Goal: Task Accomplishment & Management: Complete application form

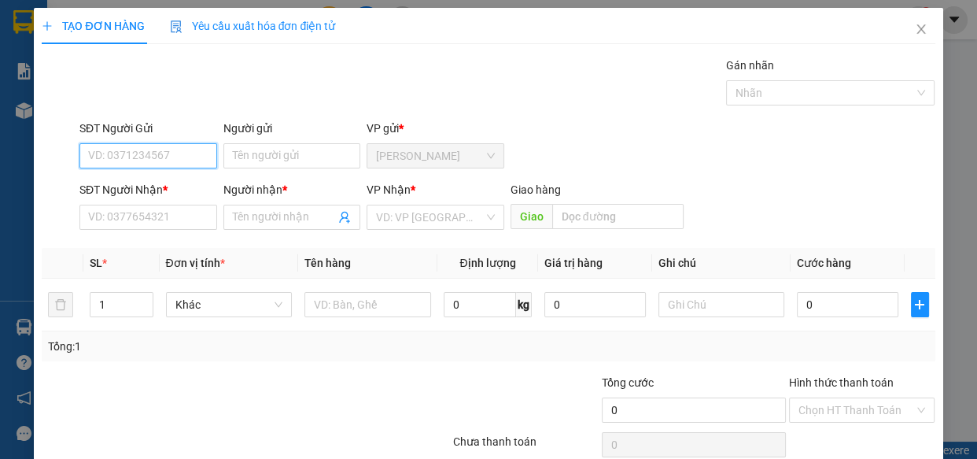
click at [138, 155] on input "SĐT Người Gửi" at bounding box center [148, 155] width 138 height 25
type input "0344169138"
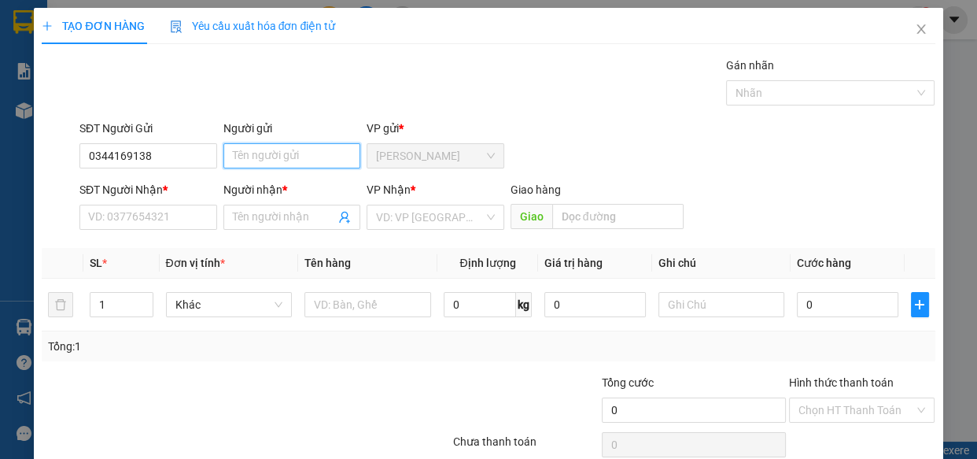
click at [256, 158] on input "Người gửi" at bounding box center [292, 155] width 138 height 25
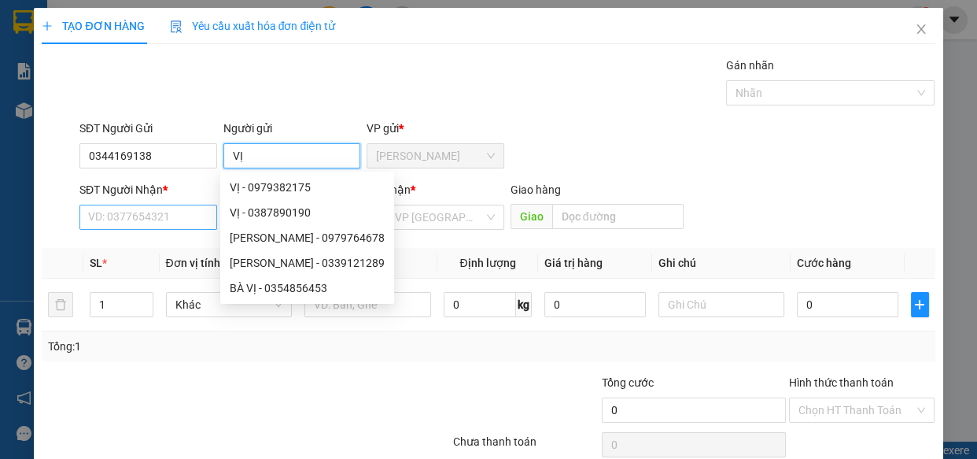
type input "VỊ"
click at [124, 208] on input "SĐT Người Nhận *" at bounding box center [148, 217] width 138 height 25
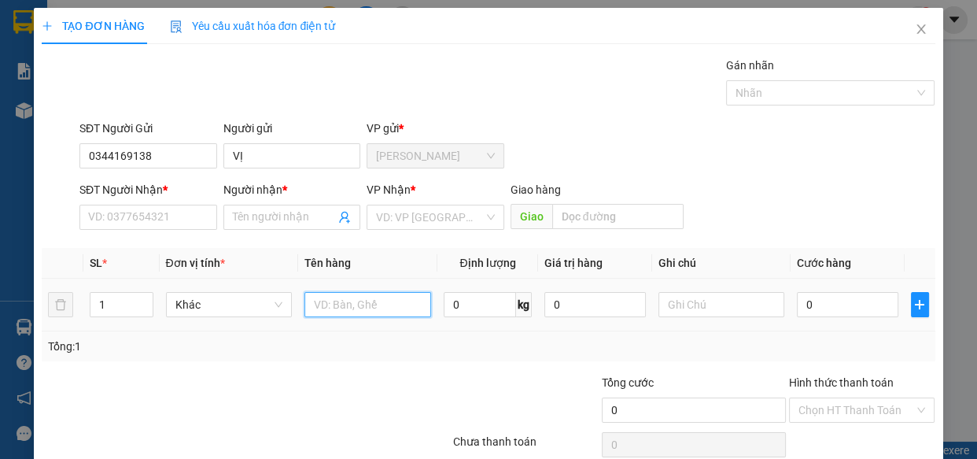
click at [319, 305] on input "text" at bounding box center [367, 304] width 127 height 25
type input "1T GIẤY SR 22KG"
click at [466, 308] on input "0" at bounding box center [480, 304] width 72 height 25
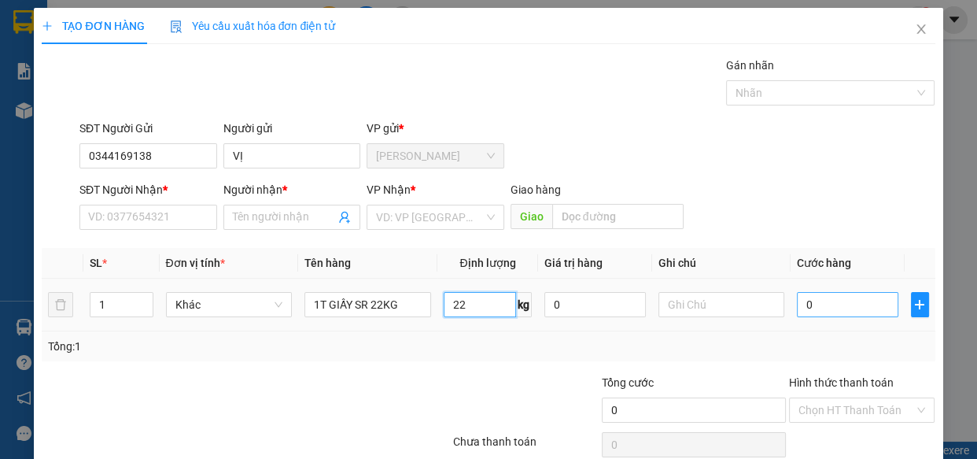
type input "22"
click at [824, 312] on input "0" at bounding box center [847, 304] width 101 height 25
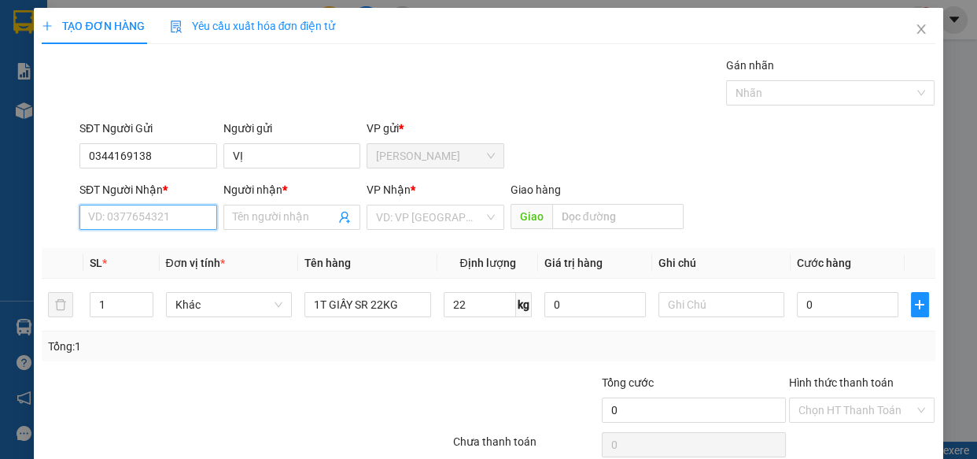
click at [127, 218] on input "SĐT Người Nhận *" at bounding box center [148, 217] width 138 height 25
type input "0357191810"
click at [245, 212] on input "Người nhận *" at bounding box center [284, 216] width 103 height 17
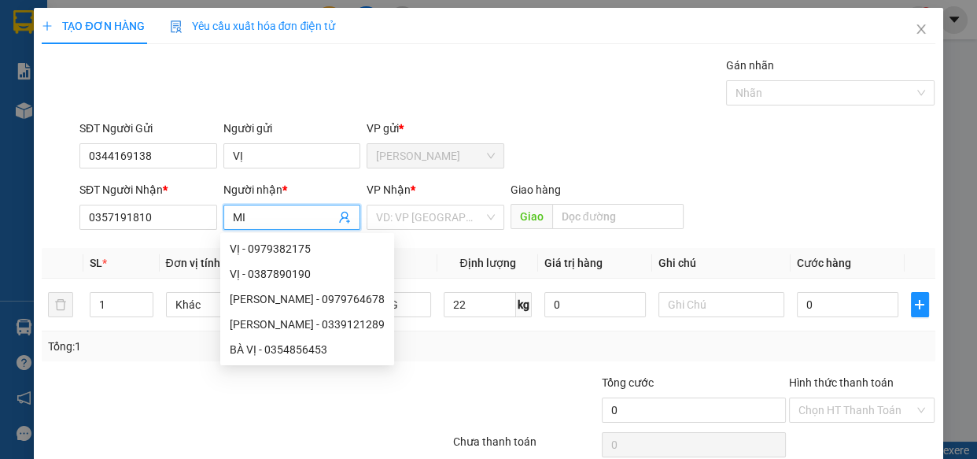
type input "M"
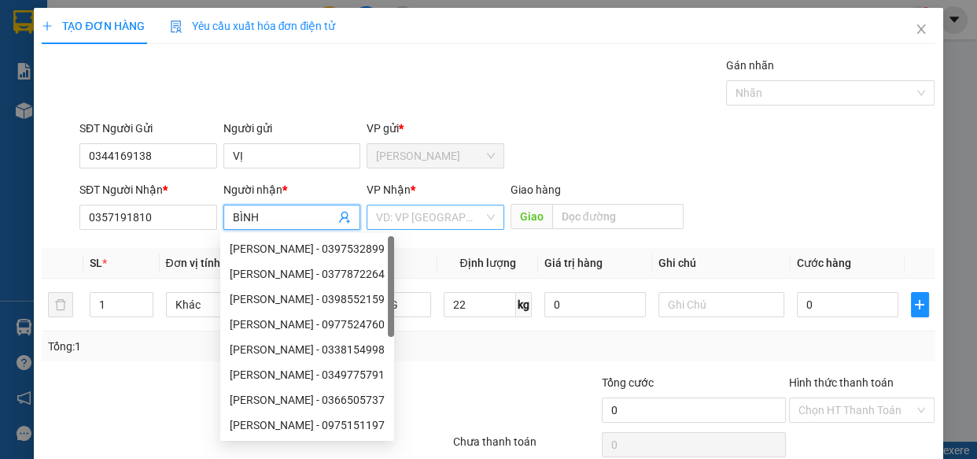
type input "BÌNH"
click at [438, 213] on input "search" at bounding box center [430, 217] width 108 height 24
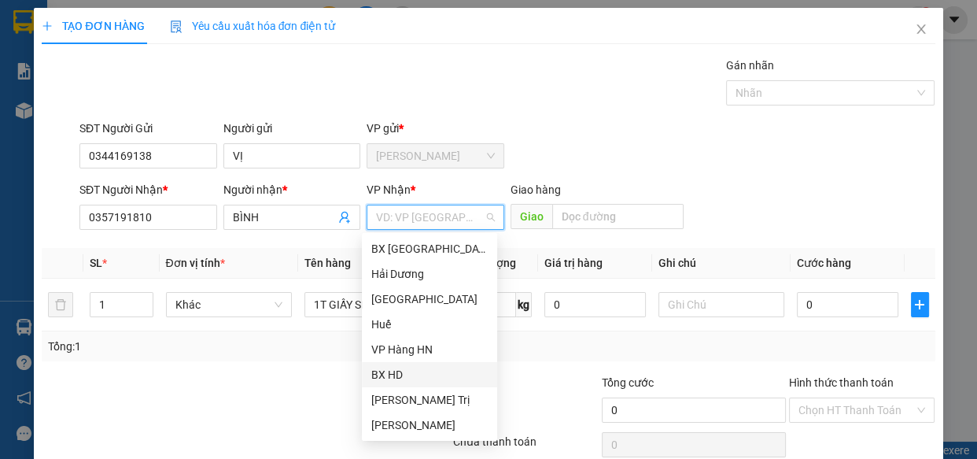
scroll to position [175, 0]
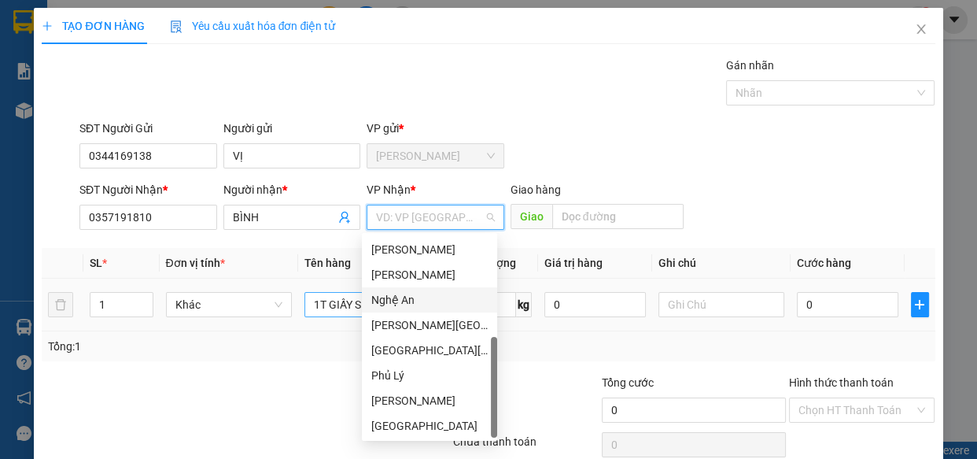
click at [412, 295] on div "Nghệ An" at bounding box center [429, 299] width 116 height 17
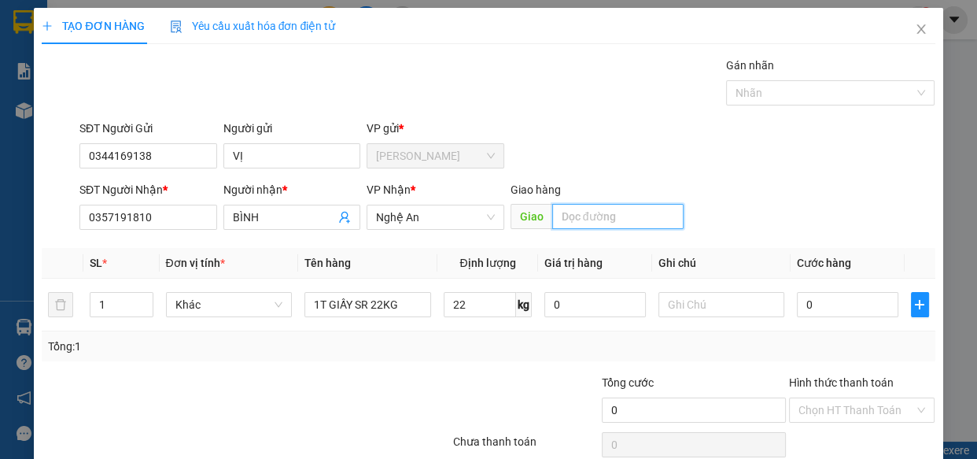
click at [572, 206] on input "text" at bounding box center [617, 216] width 131 height 25
type input "N3 [PERSON_NAME]"
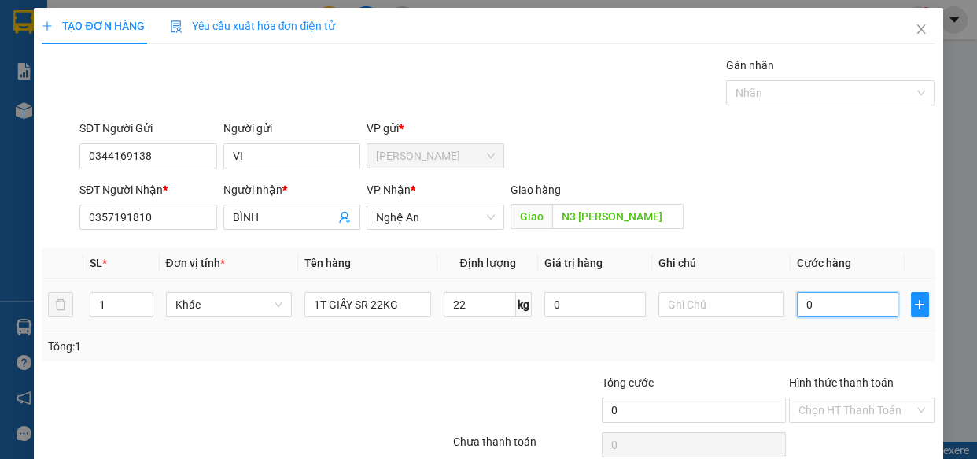
click at [819, 301] on input "0" at bounding box center [847, 304] width 101 height 25
type input "1"
type input "17"
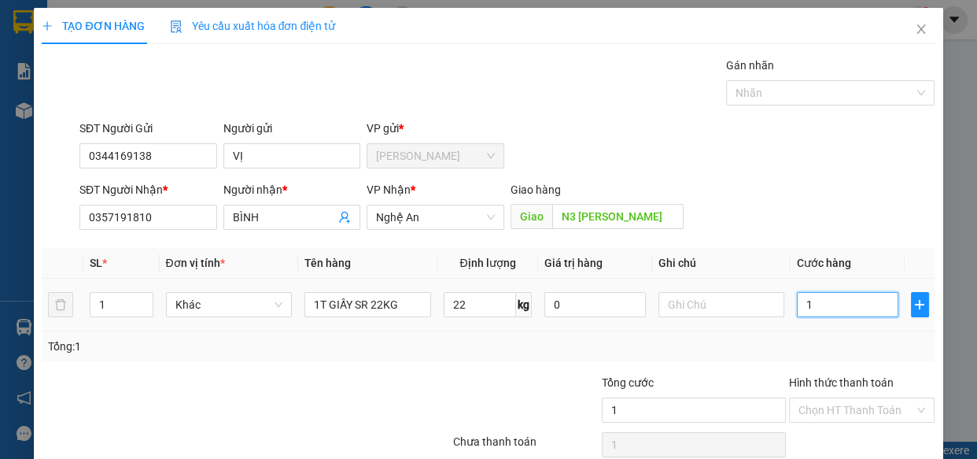
type input "17"
type input "170"
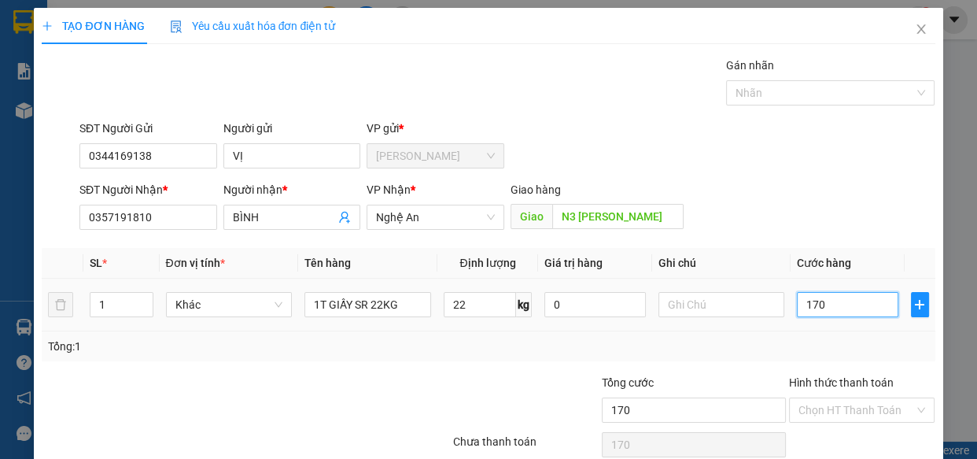
type input "1.700"
type input "17.000"
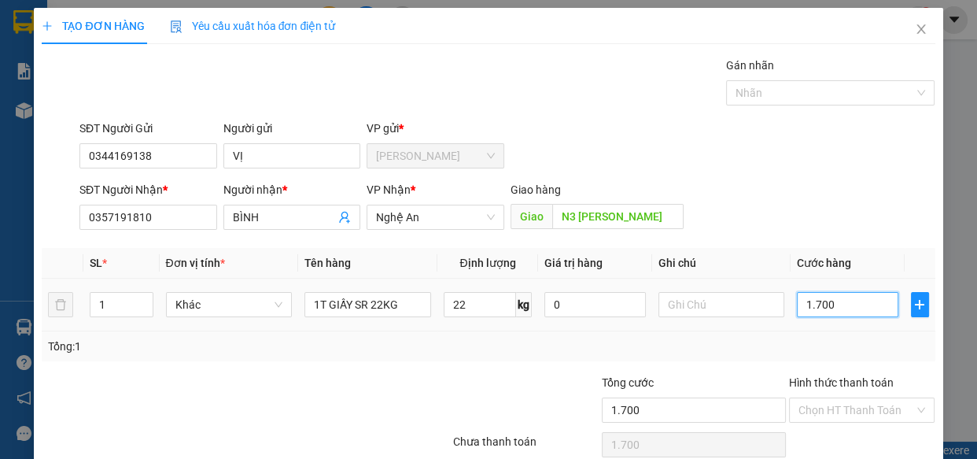
type input "17.000"
type input "170.000"
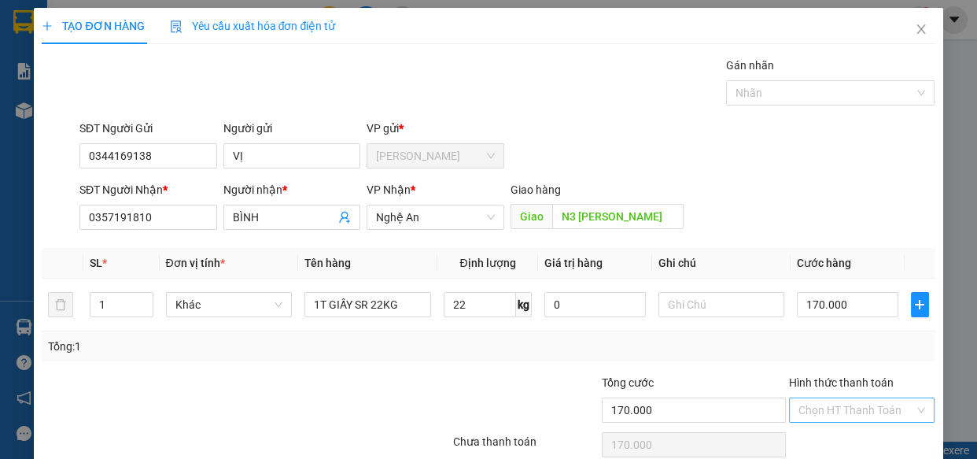
click at [812, 408] on input "Hình thức thanh toán" at bounding box center [857, 410] width 116 height 24
click at [812, 347] on div "Tại văn phòng" at bounding box center [851, 352] width 125 height 17
type input "0"
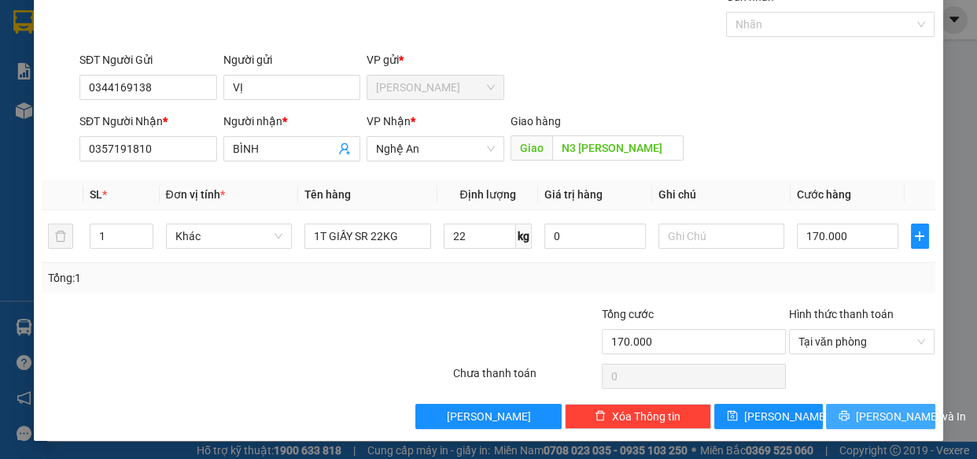
click at [844, 408] on button "[PERSON_NAME] và In" at bounding box center [880, 416] width 109 height 25
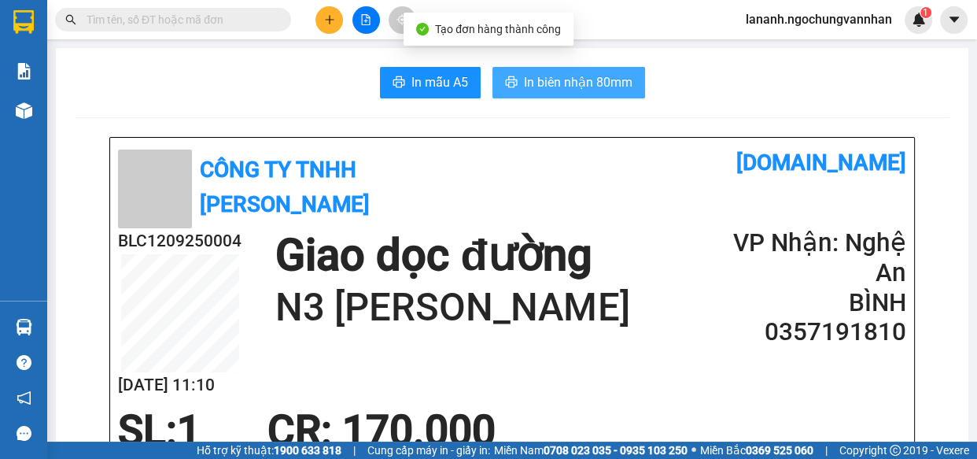
drag, startPoint x: 551, startPoint y: 95, endPoint x: 567, endPoint y: 87, distance: 18.3
click at [559, 92] on button "In biên nhận 80mm" at bounding box center [569, 82] width 153 height 31
click at [568, 87] on span "In biên nhận 80mm" at bounding box center [578, 82] width 109 height 20
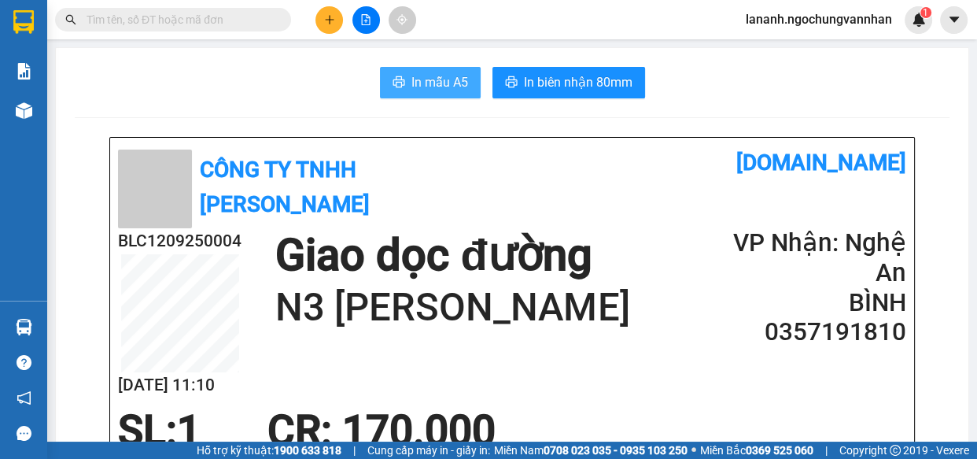
click at [420, 79] on span "In mẫu A5" at bounding box center [439, 82] width 57 height 20
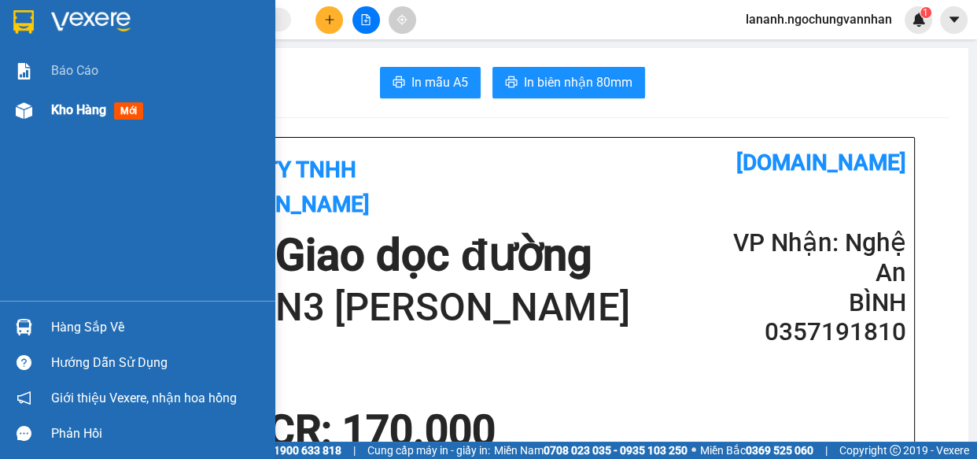
click at [63, 116] on span "Kho hàng" at bounding box center [78, 109] width 55 height 15
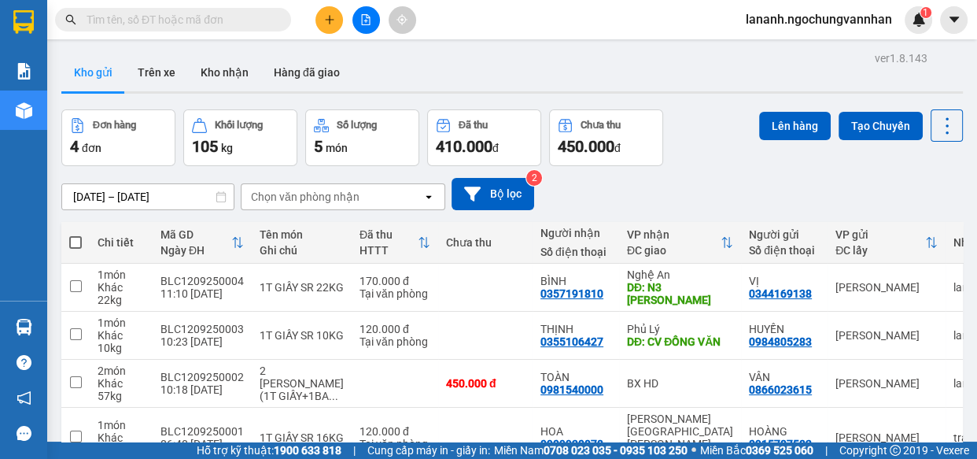
click at [496, 66] on div "Kho gửi Trên xe Kho nhận Hàng đã giao" at bounding box center [512, 74] width 902 height 42
click at [331, 21] on icon "plus" at bounding box center [329, 19] width 11 height 11
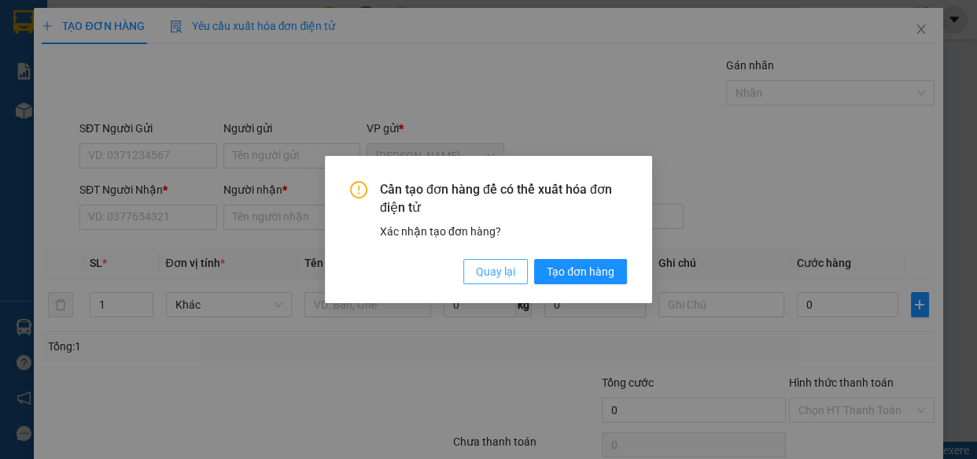
click at [498, 277] on span "Quay lại" at bounding box center [495, 271] width 39 height 17
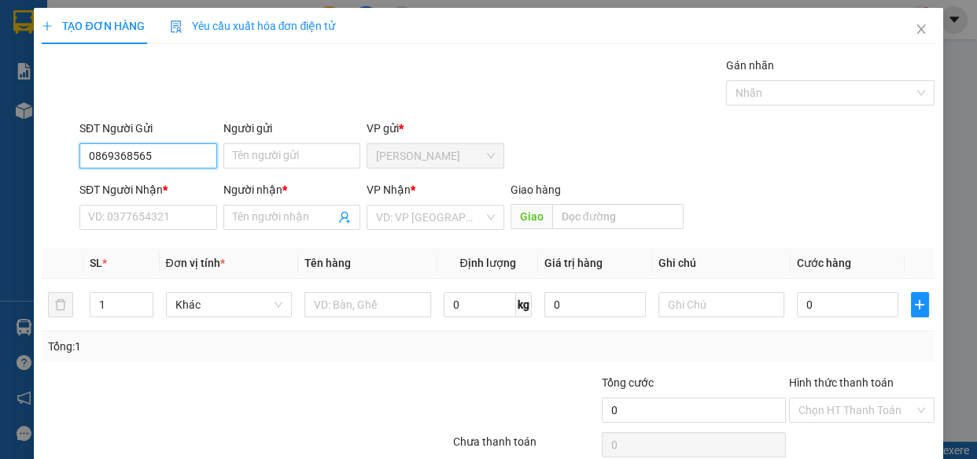
type input "0869368565"
drag, startPoint x: 217, startPoint y: 165, endPoint x: 254, endPoint y: 135, distance: 47.6
click at [224, 157] on div "Người gửi Tên người gửi" at bounding box center [292, 147] width 144 height 55
click at [244, 156] on input "Người gửi" at bounding box center [292, 155] width 138 height 25
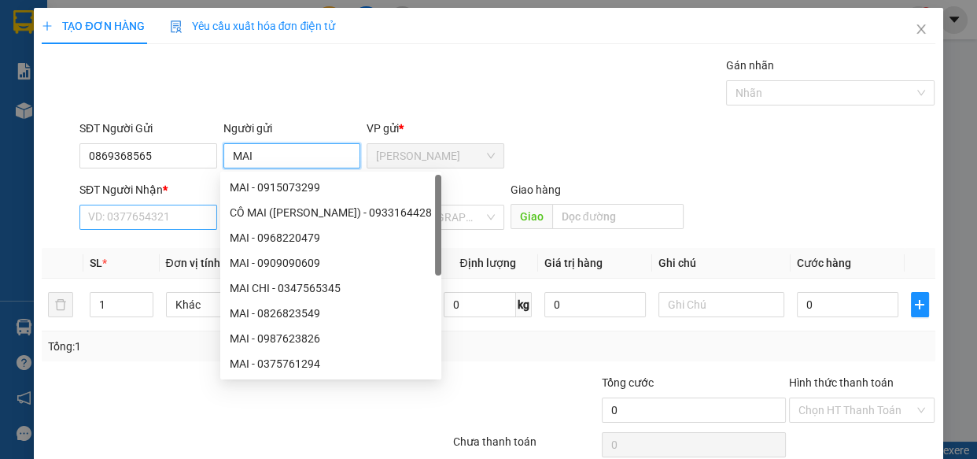
type input "MAI"
click at [111, 220] on input "SĐT Người Nhận *" at bounding box center [148, 217] width 138 height 25
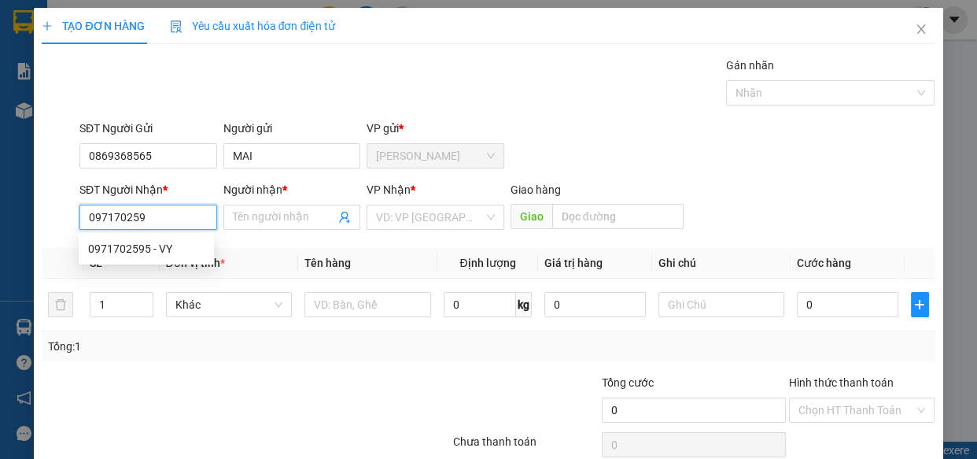
type input "0971702595"
click at [146, 246] on div "0971702595 - VY" at bounding box center [146, 248] width 116 height 17
type input "VY"
type input "140.000"
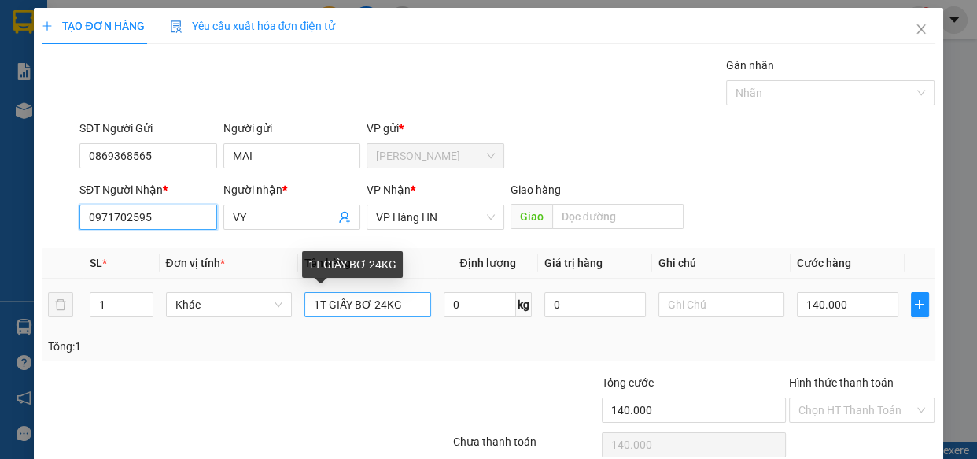
type input "0971702595"
drag, startPoint x: 406, startPoint y: 308, endPoint x: 352, endPoint y: 315, distance: 54.7
click at [352, 315] on input "1T GIẤY BƠ 24KG" at bounding box center [367, 304] width 127 height 25
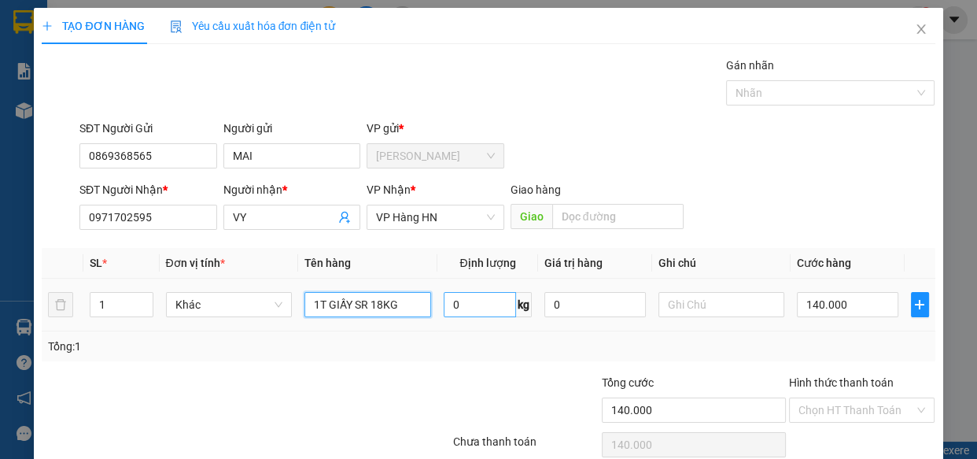
type input "1T GIẤY SR 18KG"
click at [453, 307] on input "0" at bounding box center [480, 304] width 72 height 25
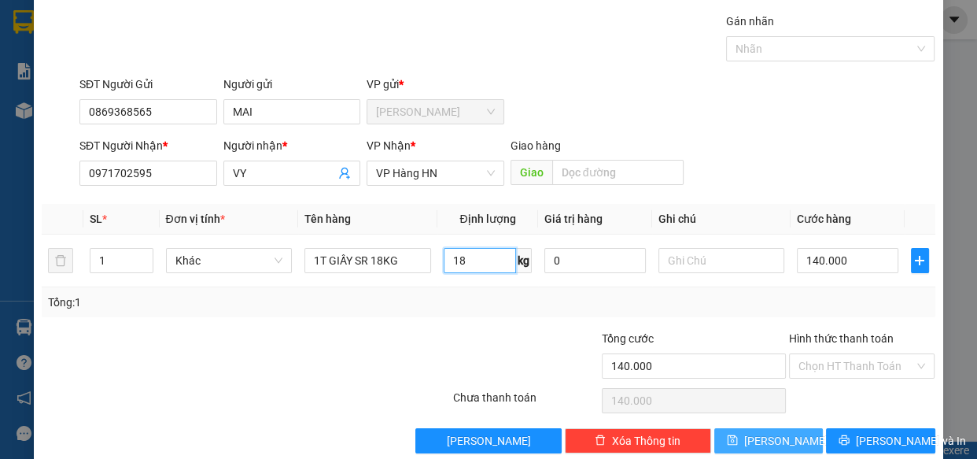
scroll to position [68, 0]
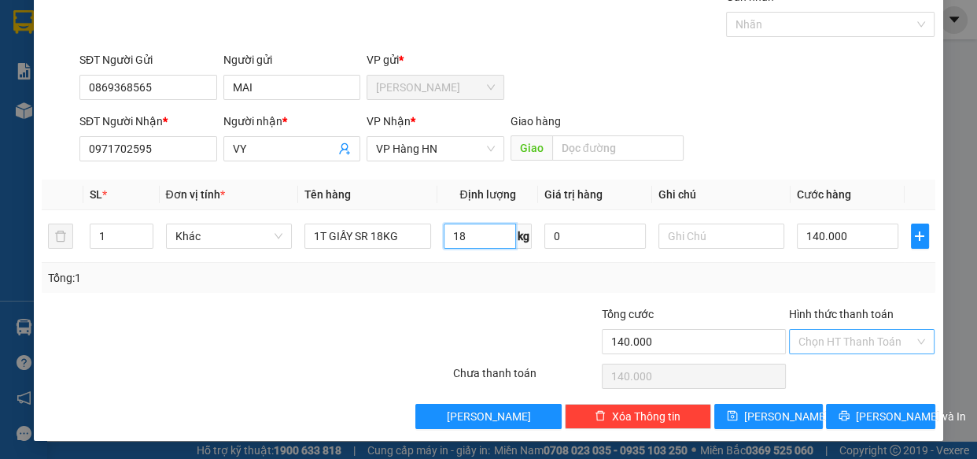
type input "18"
click at [826, 343] on input "Hình thức thanh toán" at bounding box center [857, 342] width 116 height 24
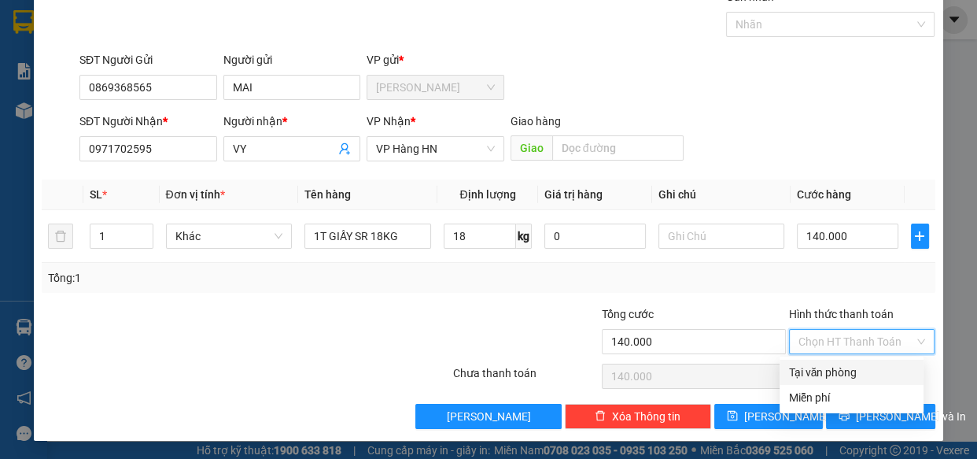
click at [810, 369] on div "Tại văn phòng" at bounding box center [851, 371] width 125 height 17
type input "0"
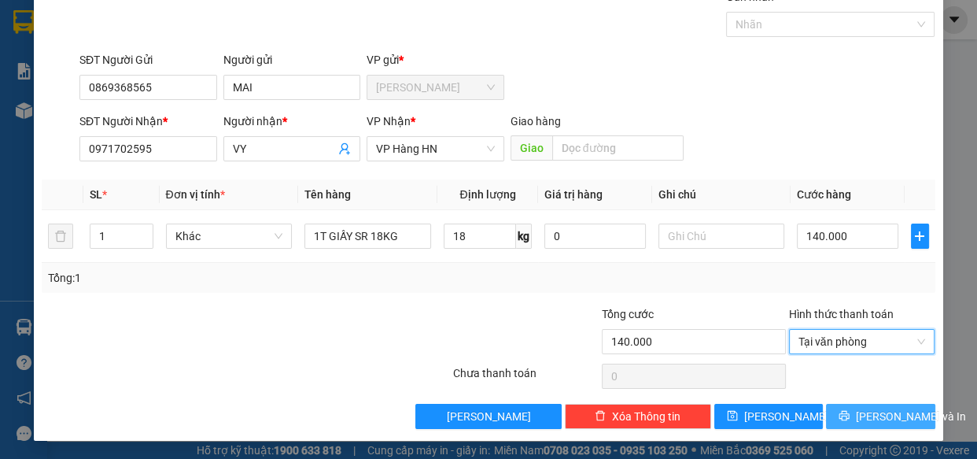
click at [872, 414] on span "[PERSON_NAME] và In" at bounding box center [911, 416] width 110 height 17
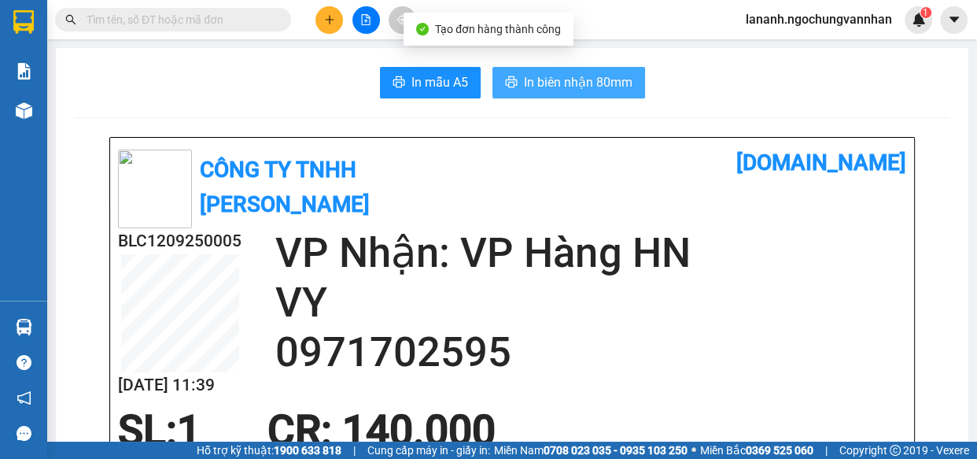
click at [584, 91] on span "In biên nhận 80mm" at bounding box center [578, 82] width 109 height 20
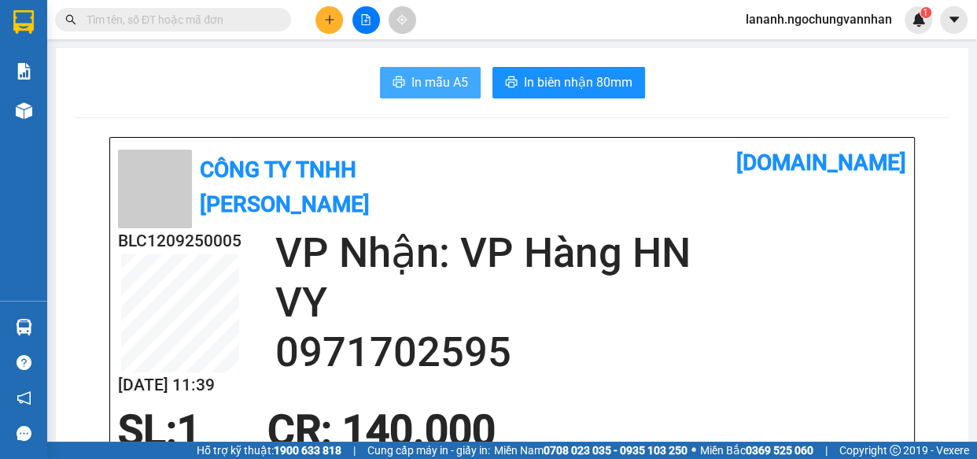
drag, startPoint x: 419, startPoint y: 87, endPoint x: 431, endPoint y: 90, distance: 12.4
click at [423, 88] on span "In mẫu A5" at bounding box center [439, 82] width 57 height 20
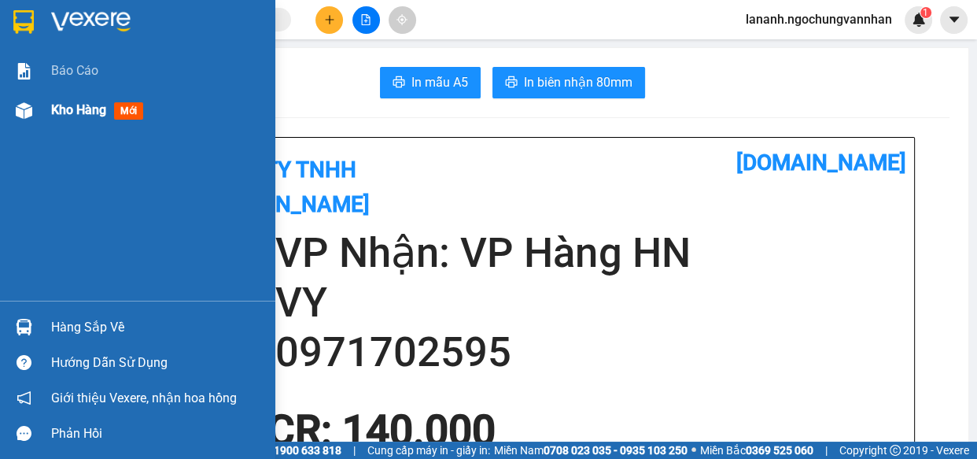
drag, startPoint x: 80, startPoint y: 120, endPoint x: 5, endPoint y: 8, distance: 135.5
click at [79, 119] on div "Kho hàng mới" at bounding box center [157, 109] width 212 height 39
